Goal: Information Seeking & Learning: Learn about a topic

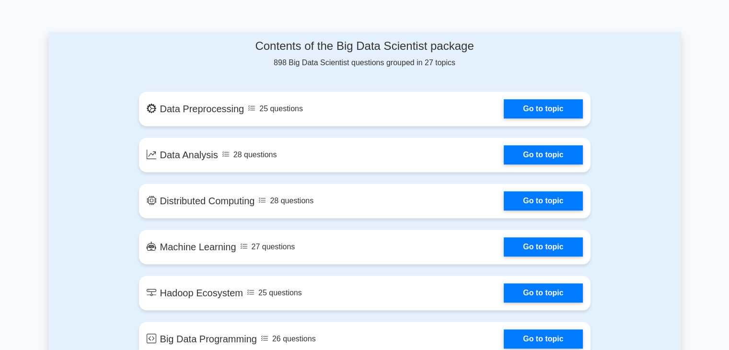
scroll to position [514, 0]
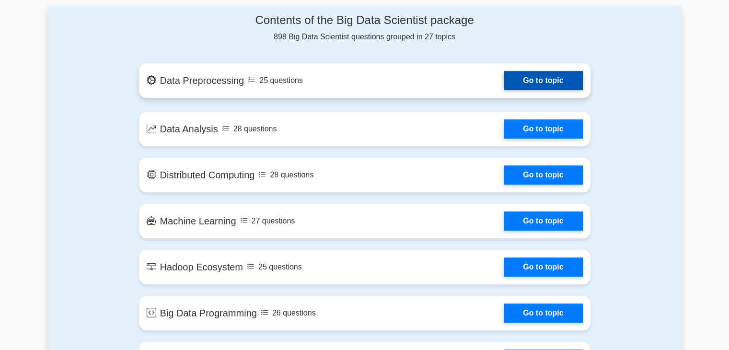
click at [514, 78] on link "Go to topic" at bounding box center [543, 80] width 79 height 19
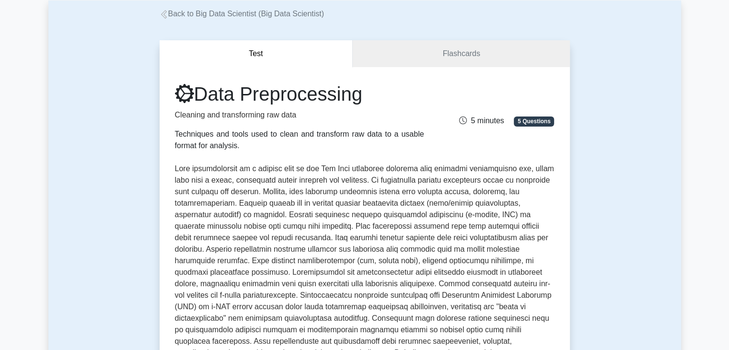
scroll to position [53, 0]
click at [432, 60] on link "Flashcards" at bounding box center [461, 54] width 217 height 27
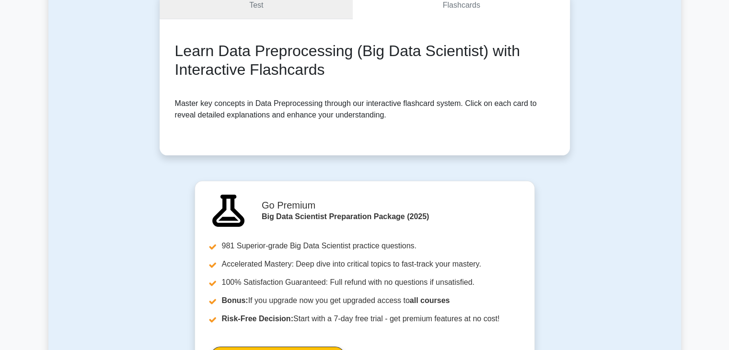
scroll to position [101, 0]
click at [291, 15] on link "Test" at bounding box center [257, 5] width 194 height 27
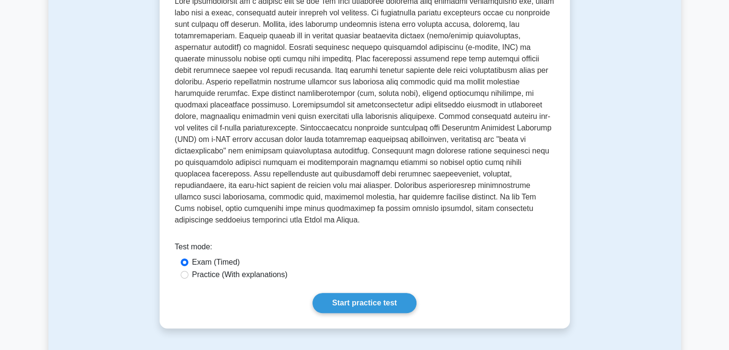
scroll to position [224, 0]
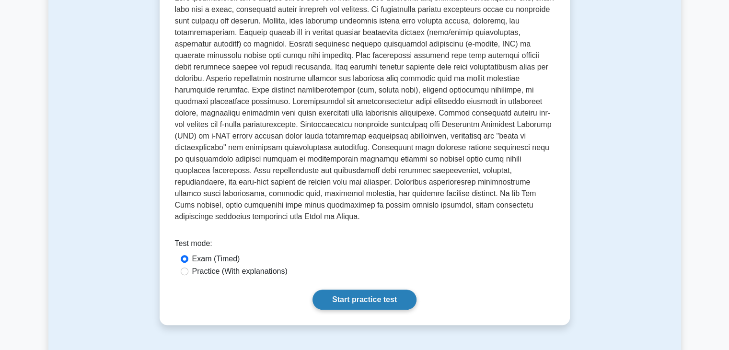
click at [355, 290] on link "Start practice test" at bounding box center [365, 300] width 104 height 20
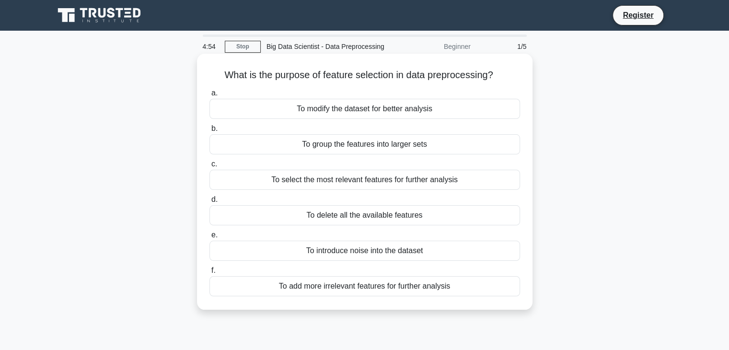
click at [387, 107] on div "To modify the dataset for better analysis" at bounding box center [365, 109] width 311 height 20
click at [210, 96] on input "a. To modify the dataset for better analysis" at bounding box center [210, 93] width 0 height 6
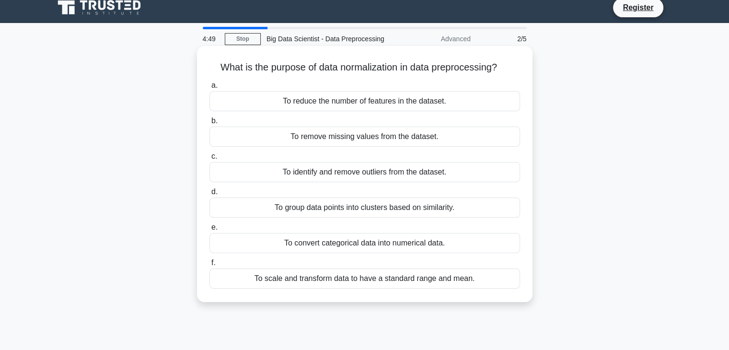
scroll to position [7, 0]
click at [303, 278] on div "To scale and transform data to have a standard range and mean." at bounding box center [365, 279] width 311 height 20
click at [210, 267] on input "f. To scale and transform data to have a standard range and mean." at bounding box center [210, 263] width 0 height 6
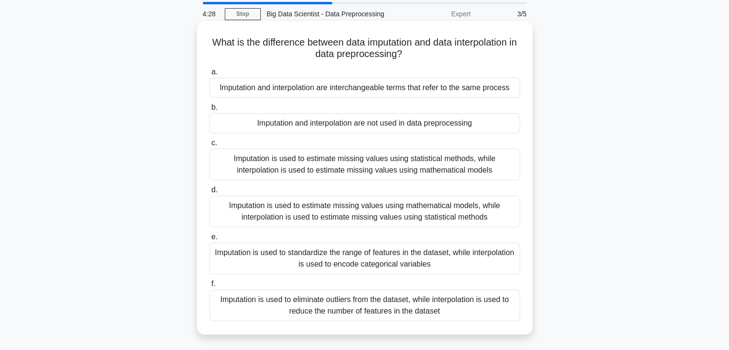
scroll to position [33, 0]
click at [309, 211] on div "Imputation is used to estimate missing values using mathematical models, while …" at bounding box center [365, 212] width 311 height 32
click at [210, 193] on input "d. Imputation is used to estimate missing values using mathematical models, whi…" at bounding box center [210, 190] width 0 height 6
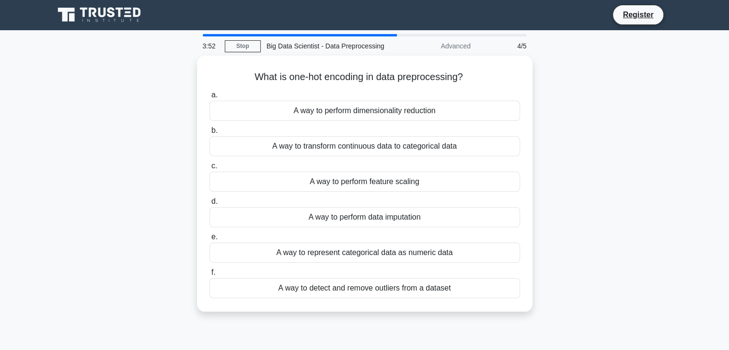
scroll to position [0, 0]
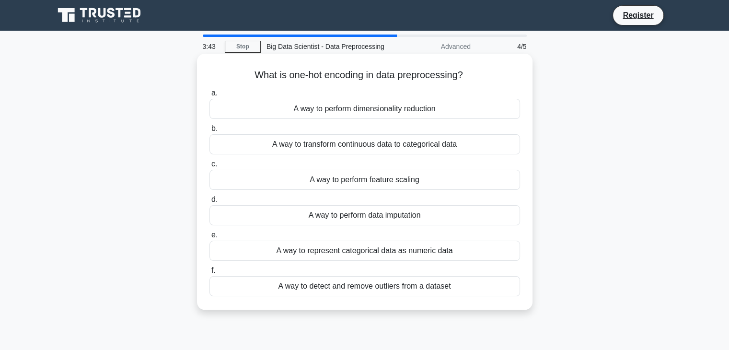
click at [341, 256] on div "A way to represent categorical data as numeric data" at bounding box center [365, 251] width 311 height 20
click at [210, 238] on input "e. A way to represent categorical data as numeric data" at bounding box center [210, 235] width 0 height 6
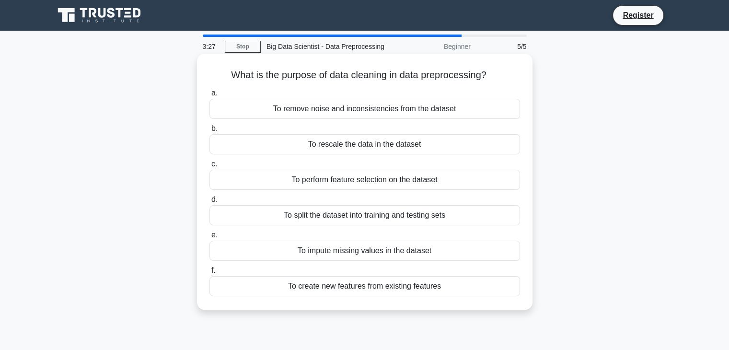
click at [324, 110] on div "To remove noise and inconsistencies from the dataset" at bounding box center [365, 109] width 311 height 20
click at [210, 96] on input "a. To remove noise and inconsistencies from the dataset" at bounding box center [210, 93] width 0 height 6
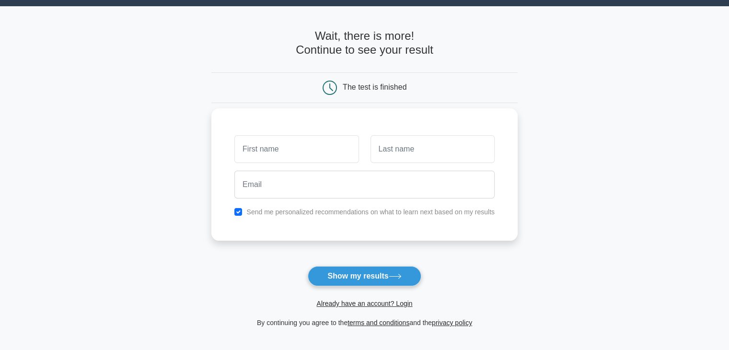
scroll to position [25, 0]
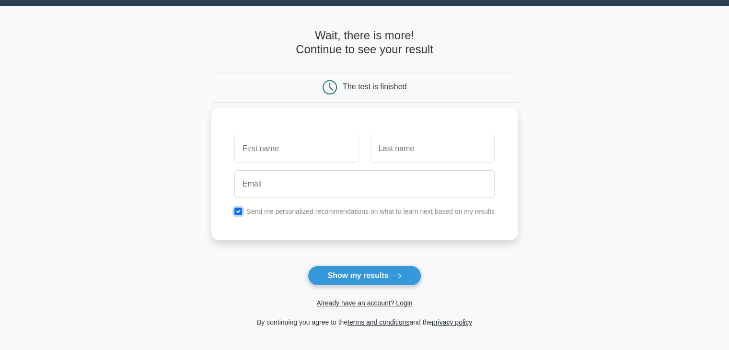
click at [240, 210] on input "checkbox" at bounding box center [238, 212] width 8 height 8
checkbox input "false"
click at [277, 162] on input "text" at bounding box center [296, 149] width 124 height 28
type input "sunio"
click at [405, 150] on input "text" at bounding box center [433, 149] width 124 height 28
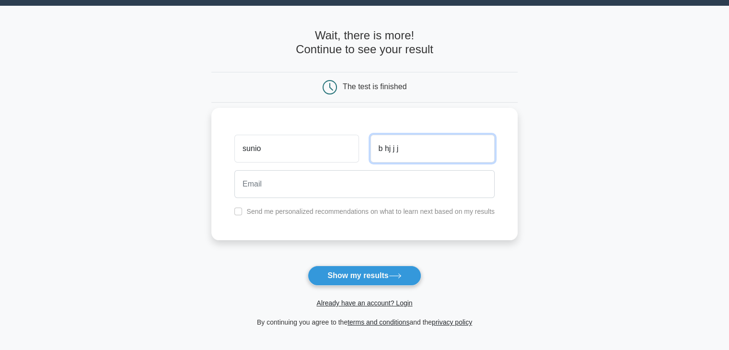
type input "b hj j j"
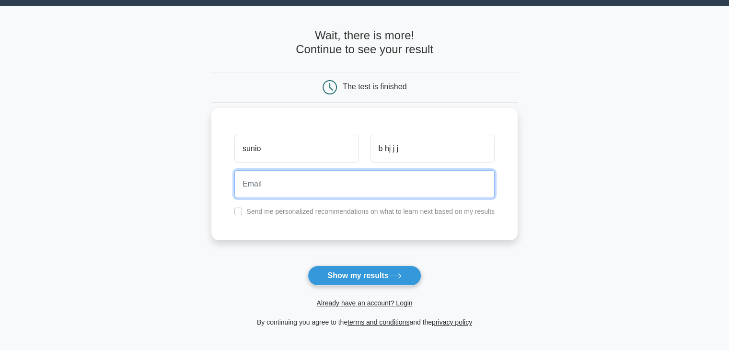
click at [397, 185] on input "email" at bounding box center [364, 184] width 260 height 28
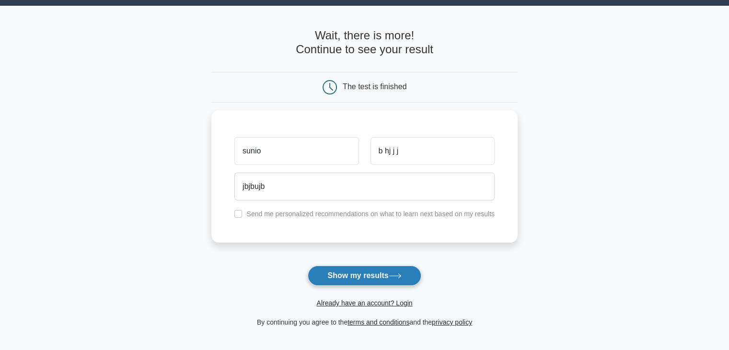
click at [367, 280] on button "Show my results" at bounding box center [364, 276] width 113 height 20
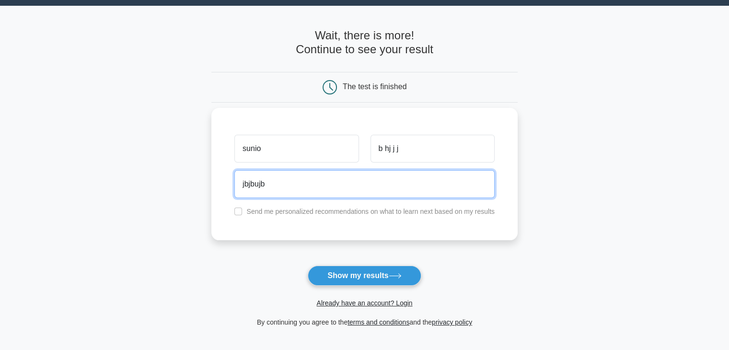
click at [357, 186] on input "jbjbujb" at bounding box center [364, 184] width 260 height 28
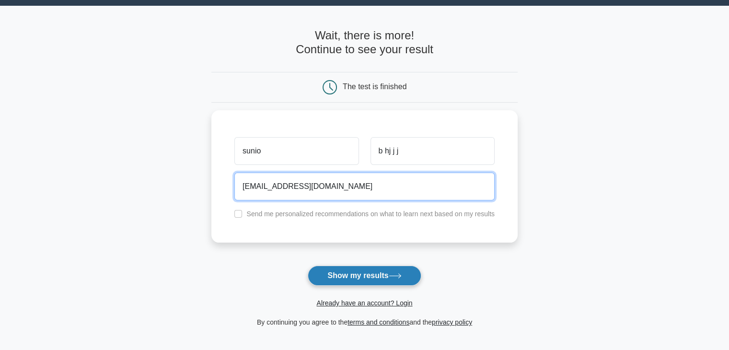
type input "jbjbujb@gmail.com"
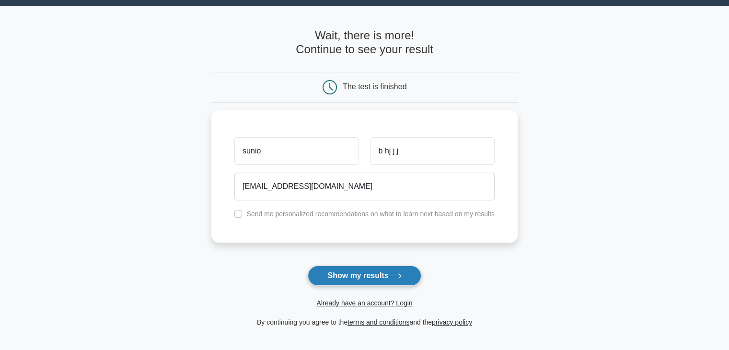
click at [365, 277] on button "Show my results" at bounding box center [364, 276] width 113 height 20
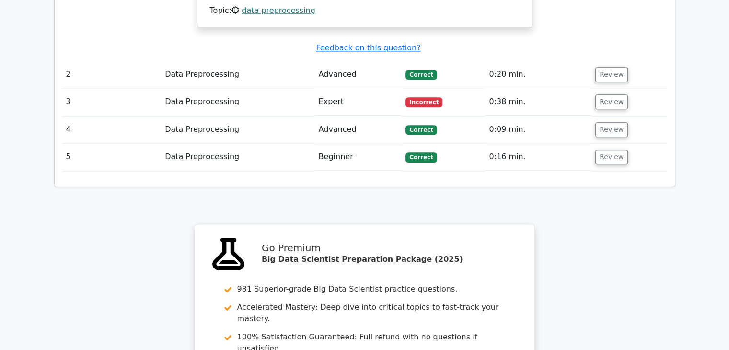
scroll to position [1054, 0]
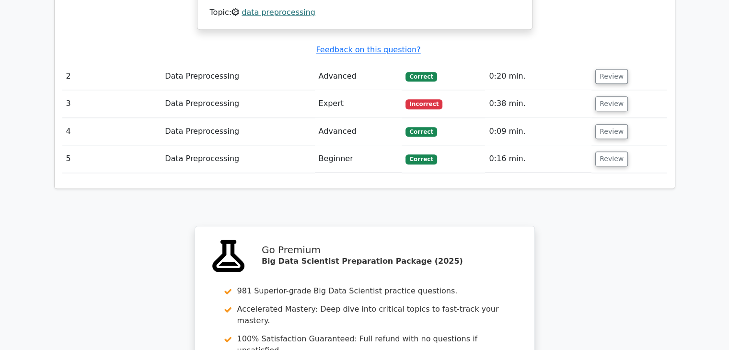
click at [361, 90] on td "Expert" at bounding box center [358, 103] width 87 height 27
click at [620, 96] on button "Review" at bounding box center [612, 103] width 33 height 15
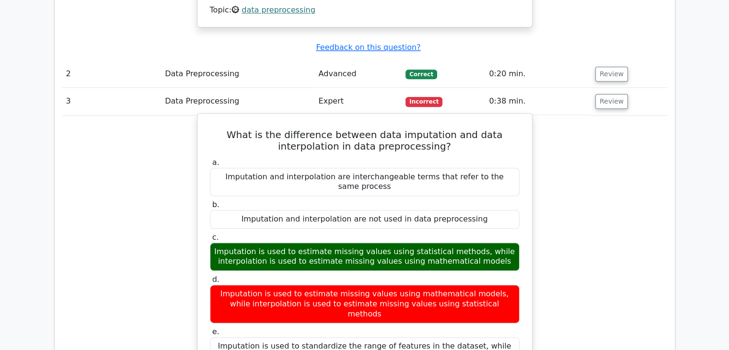
scroll to position [0, 1]
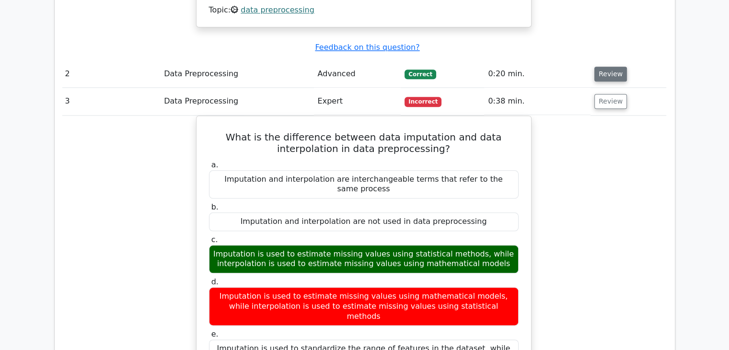
click at [595, 67] on button "Review" at bounding box center [611, 74] width 33 height 15
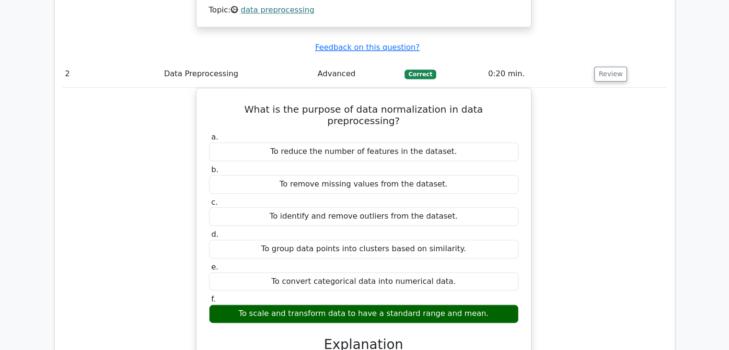
click at [572, 60] on td "0:20 min." at bounding box center [537, 73] width 106 height 27
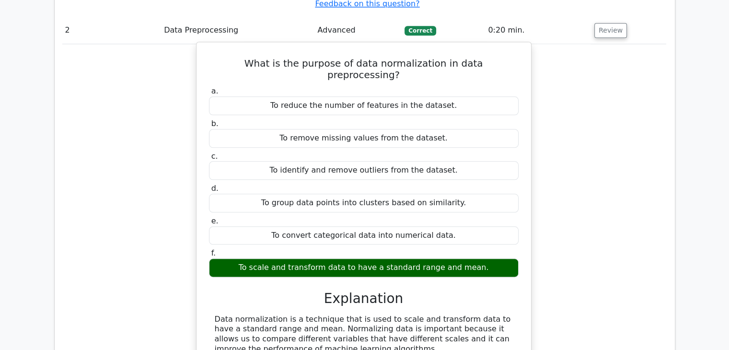
scroll to position [1101, 0]
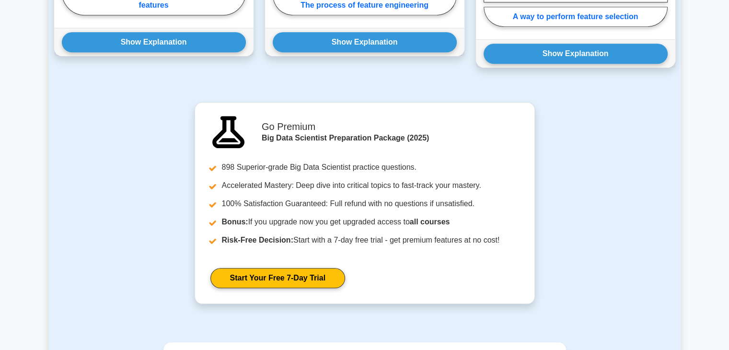
scroll to position [871, 0]
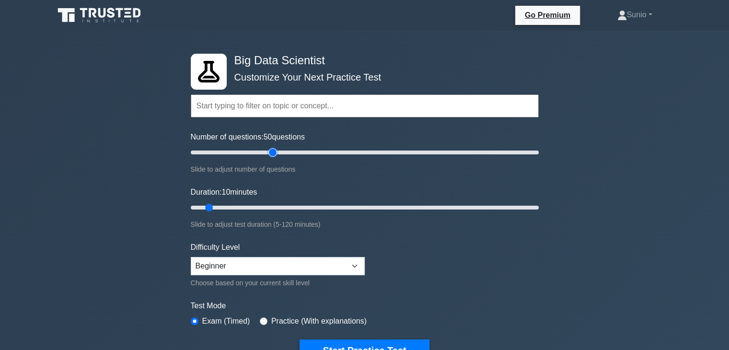
drag, startPoint x: 205, startPoint y: 151, endPoint x: 275, endPoint y: 153, distance: 70.0
type input "50"
click at [275, 153] on input "Number of questions: 50 questions" at bounding box center [365, 153] width 348 height 12
drag, startPoint x: 206, startPoint y: 206, endPoint x: 321, endPoint y: 206, distance: 115.1
type input "50"
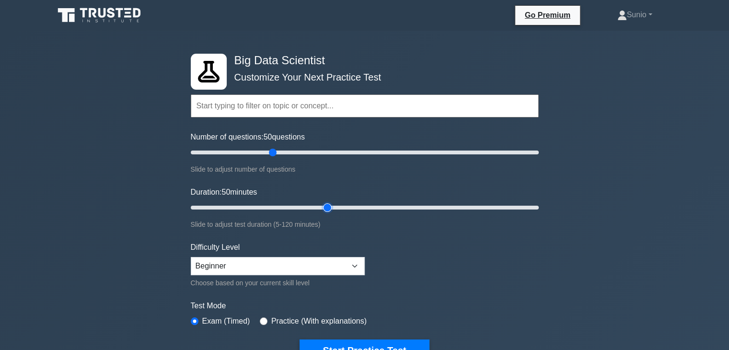
click at [321, 206] on input "Duration: 50 minutes" at bounding box center [365, 208] width 348 height 12
click at [280, 111] on input "text" at bounding box center [365, 105] width 348 height 23
click at [127, 135] on div "flask Big Data Scientist Customize Your Next Practice Test Topics Data Preproce…" at bounding box center [364, 314] width 729 height 567
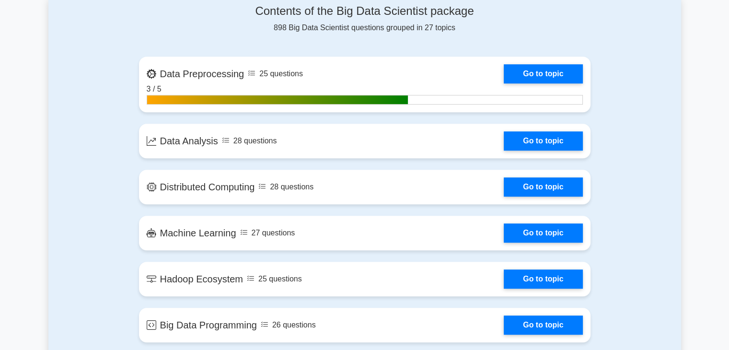
scroll to position [648, 0]
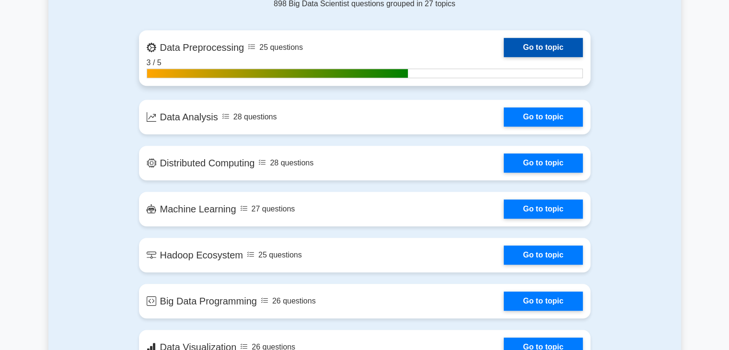
click at [504, 46] on link "Go to topic" at bounding box center [543, 47] width 79 height 19
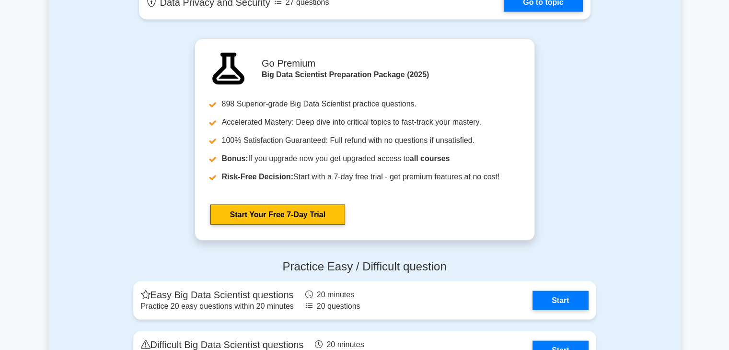
scroll to position [1914, 0]
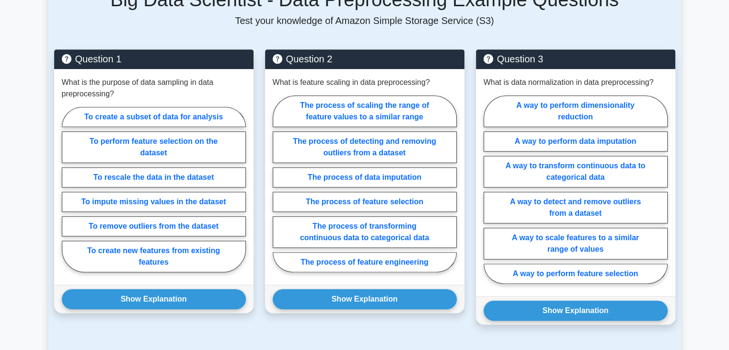
scroll to position [610, 0]
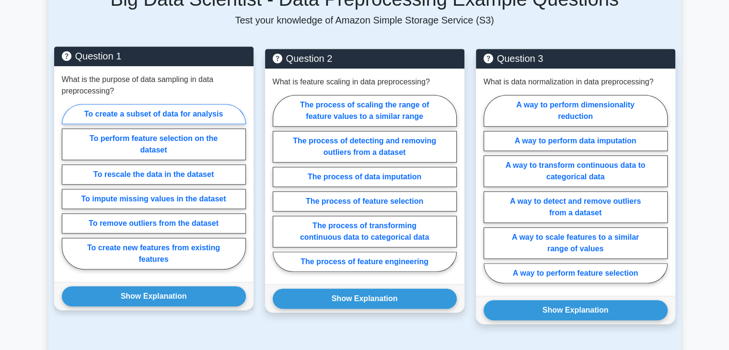
click at [97, 104] on label "To create a subset of data for analysis" at bounding box center [154, 114] width 184 height 20
click at [68, 187] on input "To create a subset of data for analysis" at bounding box center [65, 190] width 6 height 6
radio input "true"
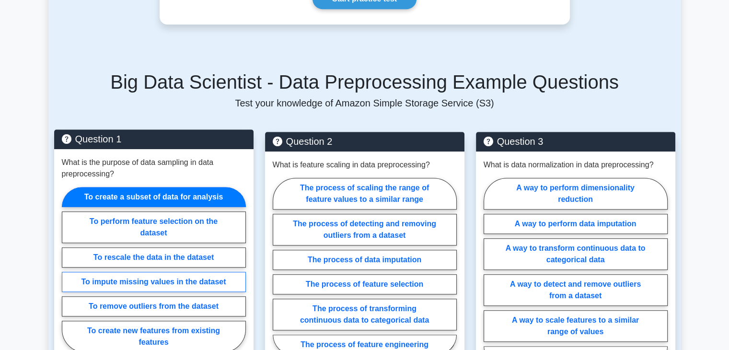
scroll to position [526, 0]
